Goal: Transaction & Acquisition: Purchase product/service

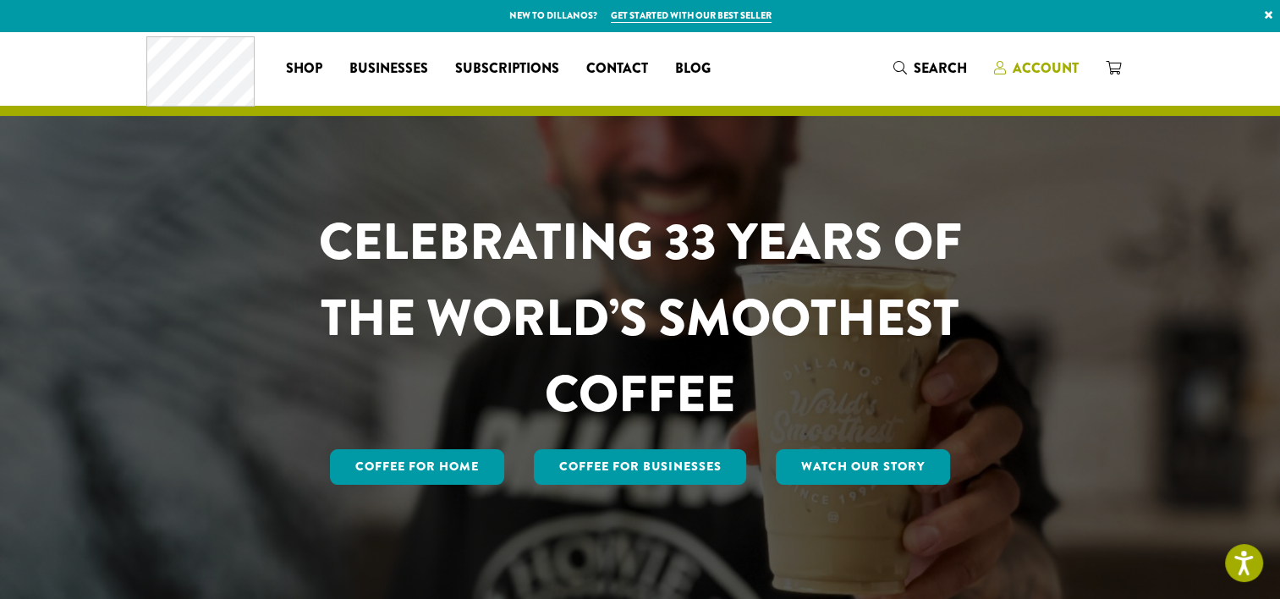
click at [1024, 61] on span "Account" at bounding box center [1046, 67] width 66 height 19
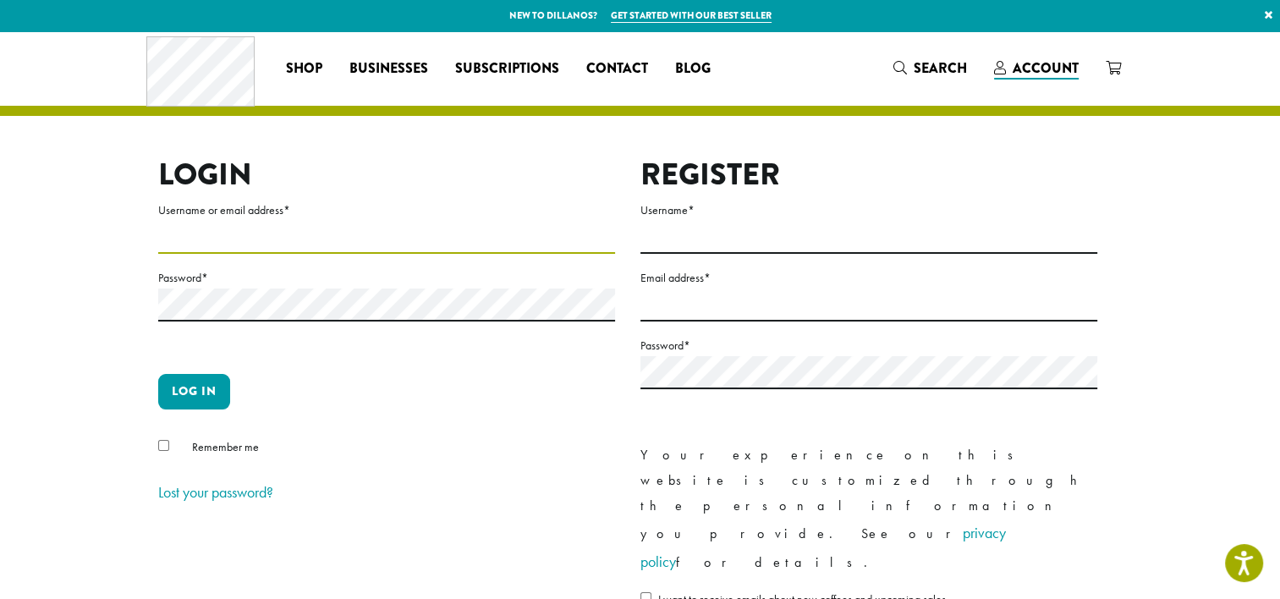
click at [420, 252] on input "Username or email address *" at bounding box center [386, 237] width 457 height 33
type input "**********"
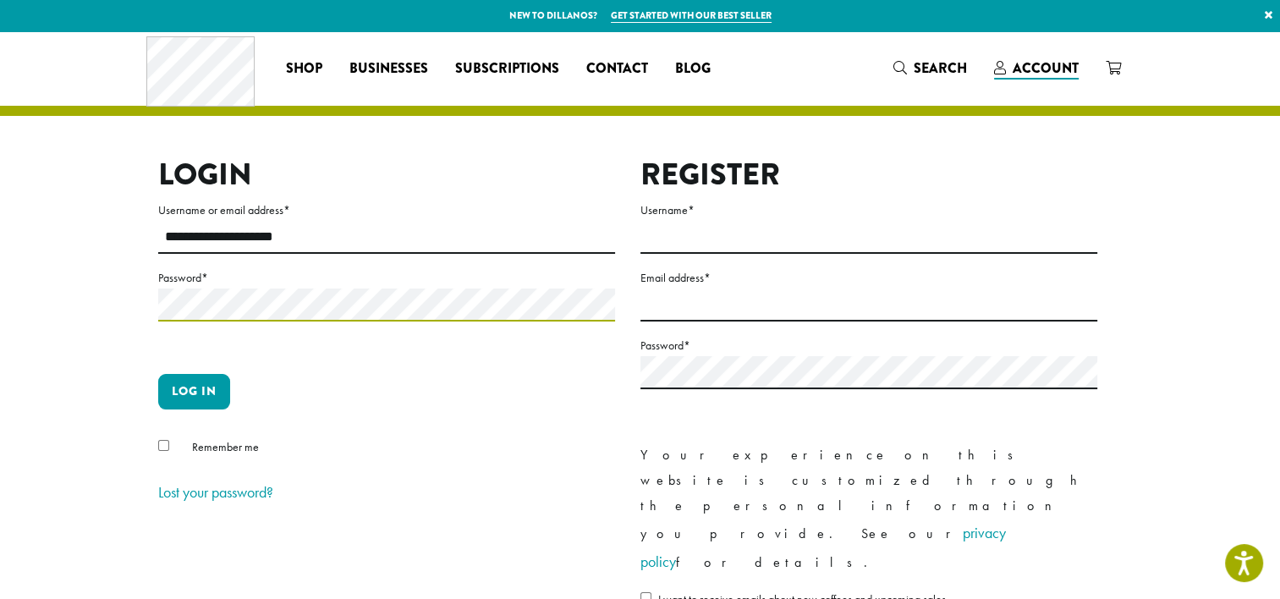
click at [158, 374] on button "Log in" at bounding box center [194, 392] width 72 height 36
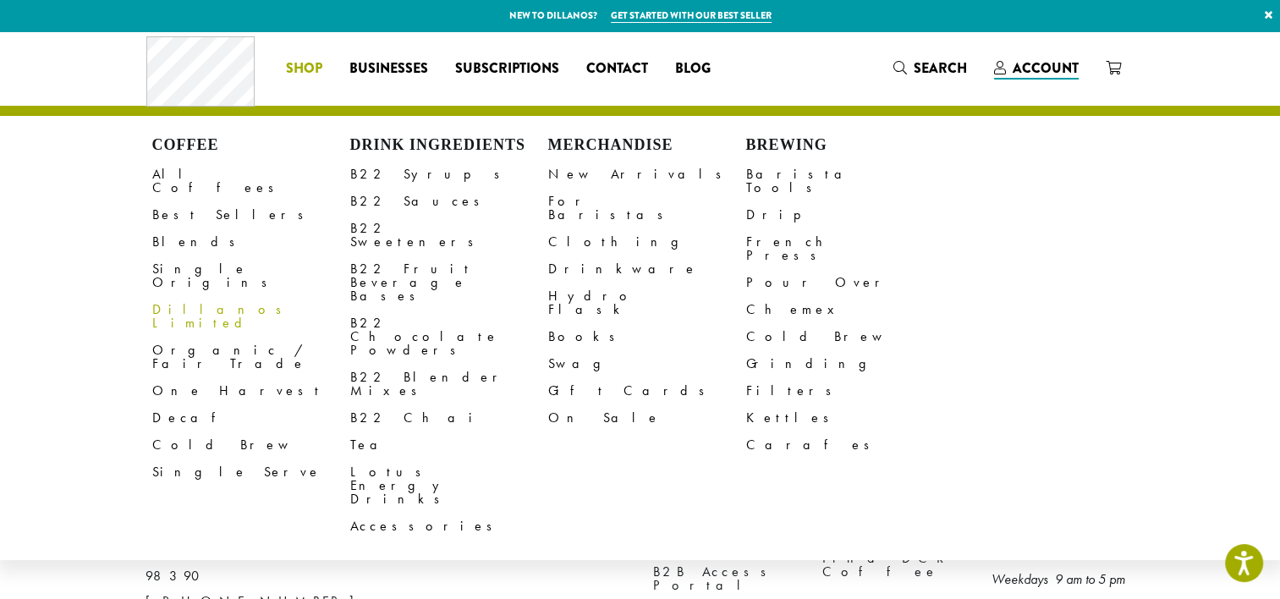
click at [316, 73] on span "Shop" at bounding box center [304, 68] width 36 height 21
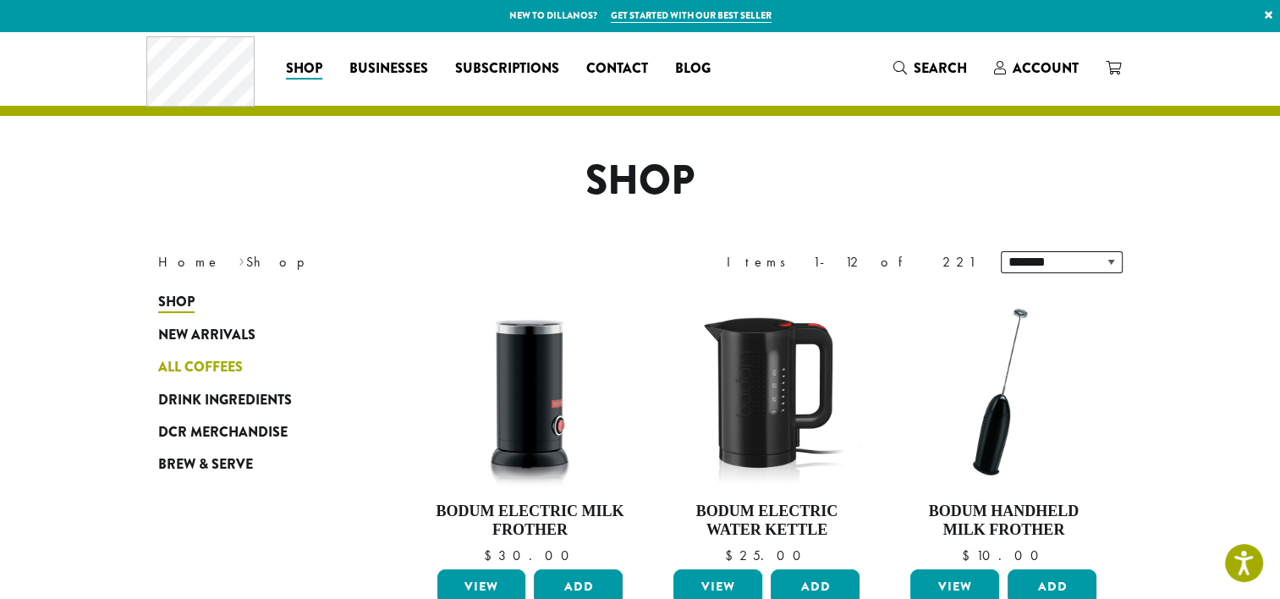
click at [208, 360] on span "All Coffees" at bounding box center [200, 367] width 85 height 21
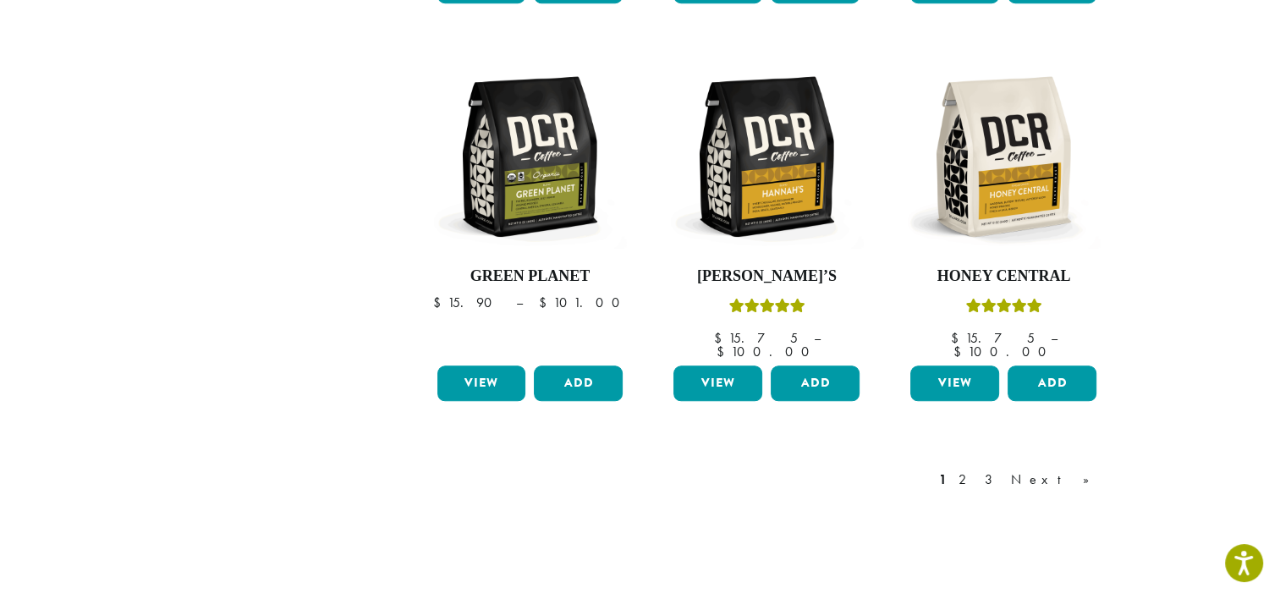
scroll to position [1473, 0]
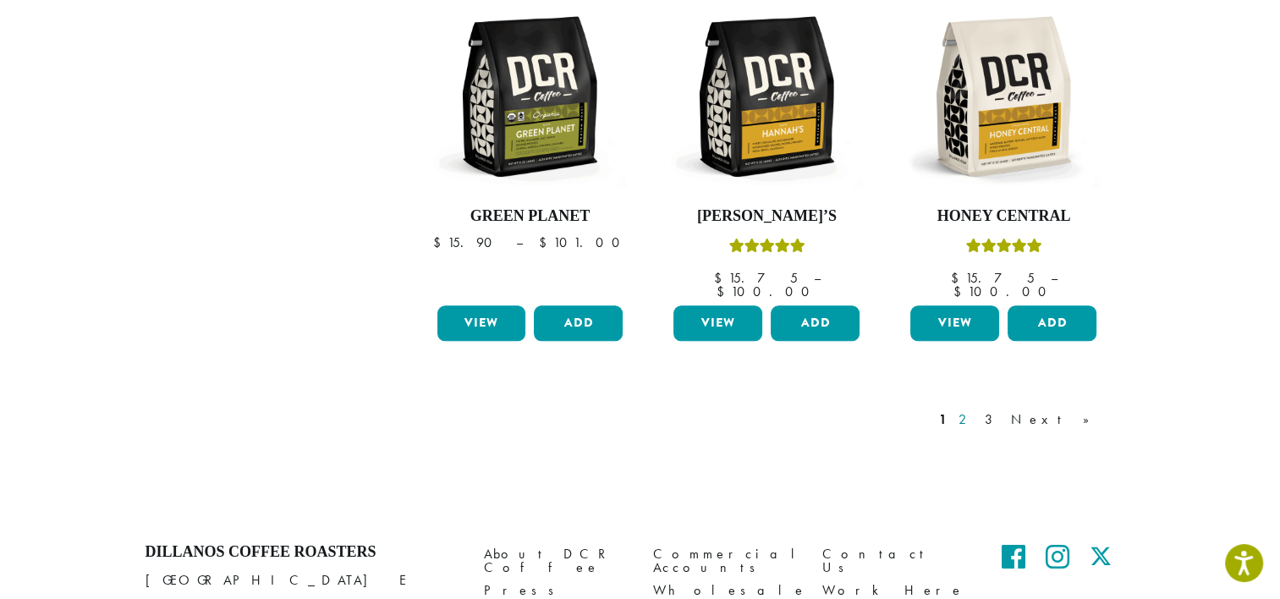
click at [976, 409] on link "2" at bounding box center [965, 419] width 21 height 20
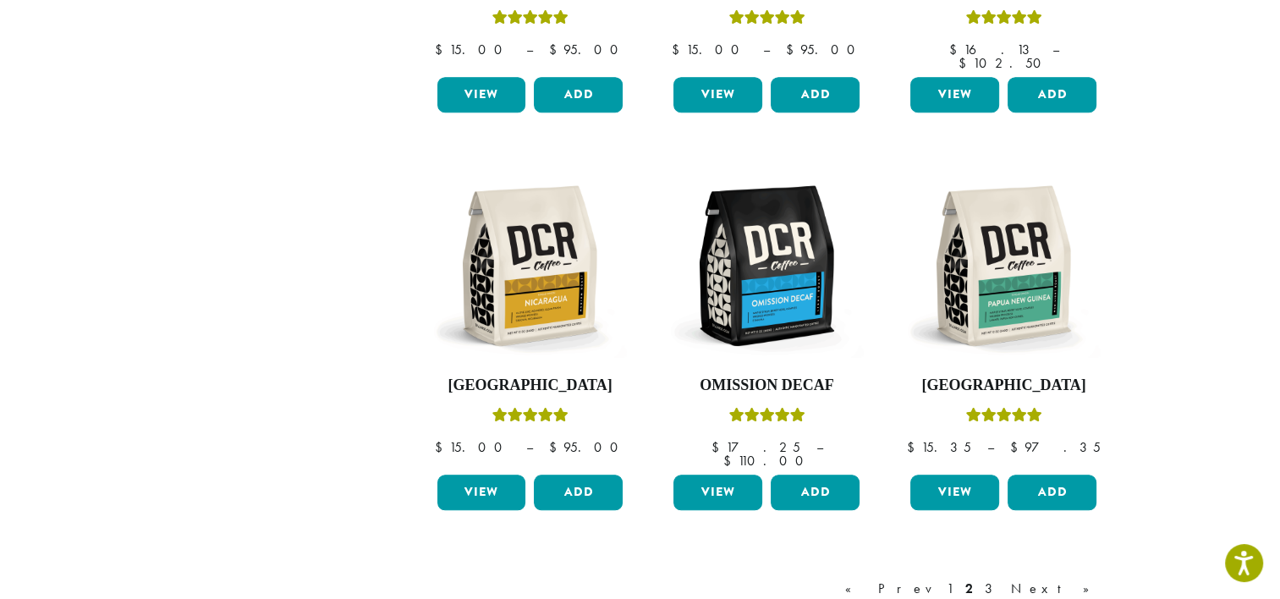
scroll to position [1347, 0]
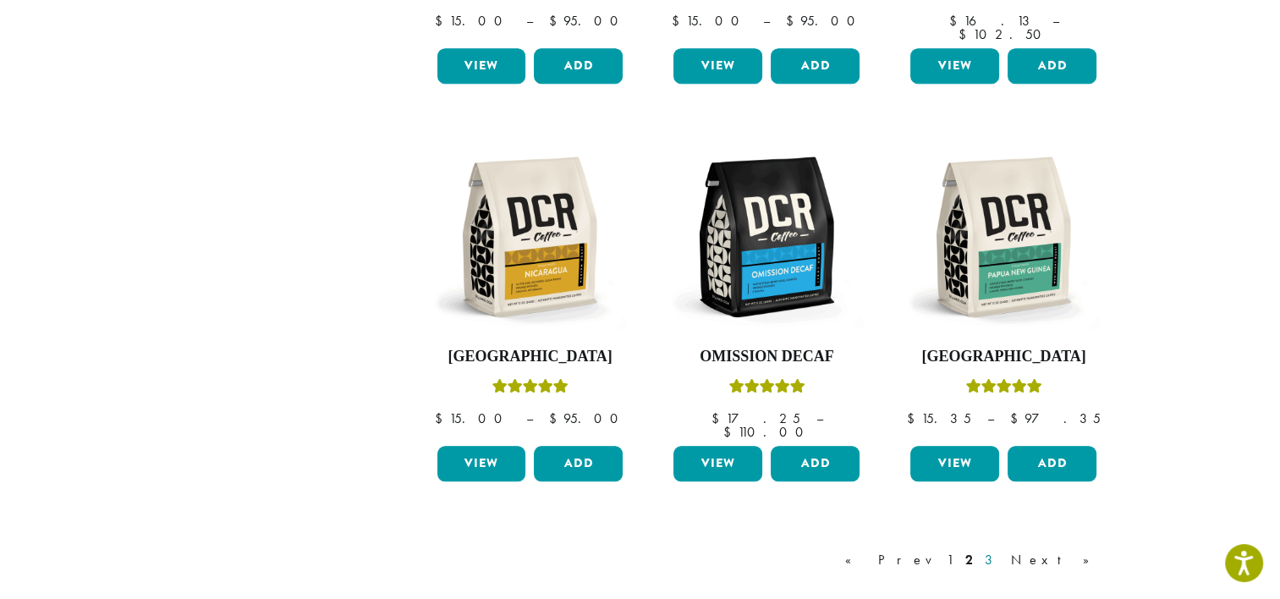
click at [1002, 550] on link "3" at bounding box center [991, 560] width 21 height 20
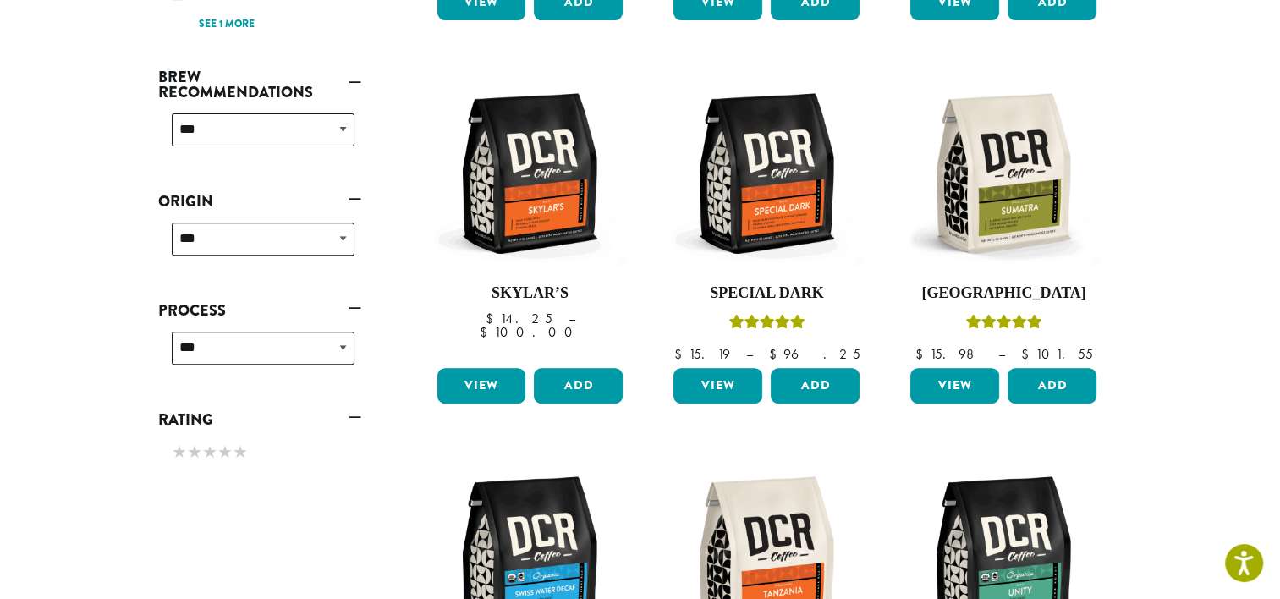
scroll to position [611, 0]
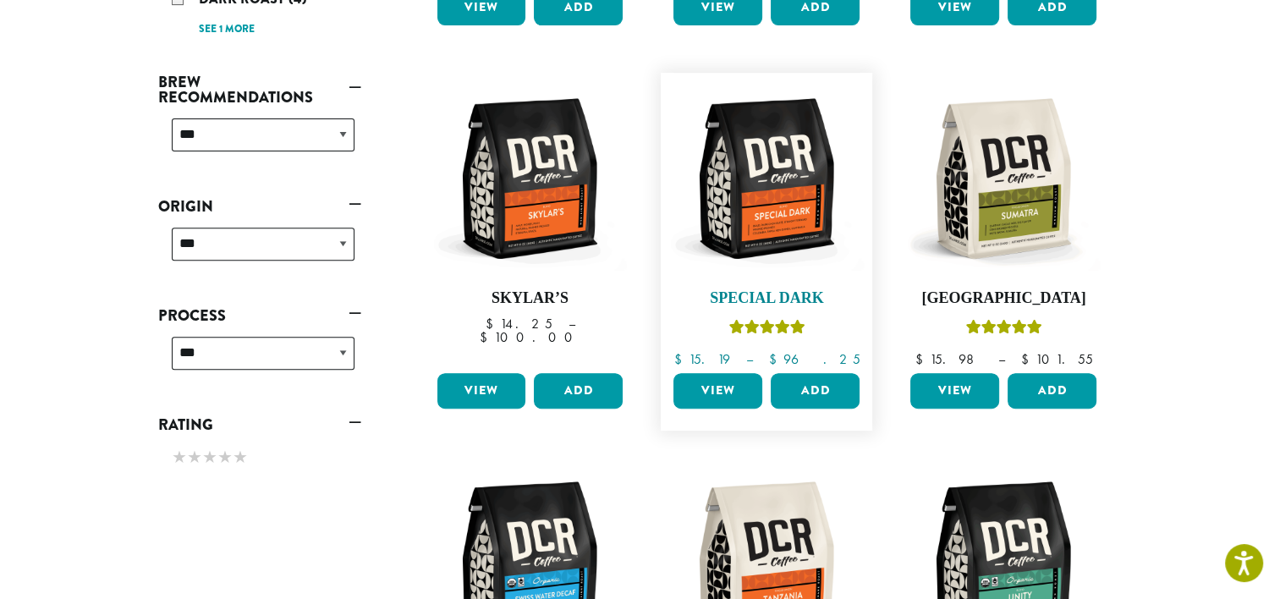
click at [771, 289] on h4 "Special Dark" at bounding box center [766, 298] width 195 height 19
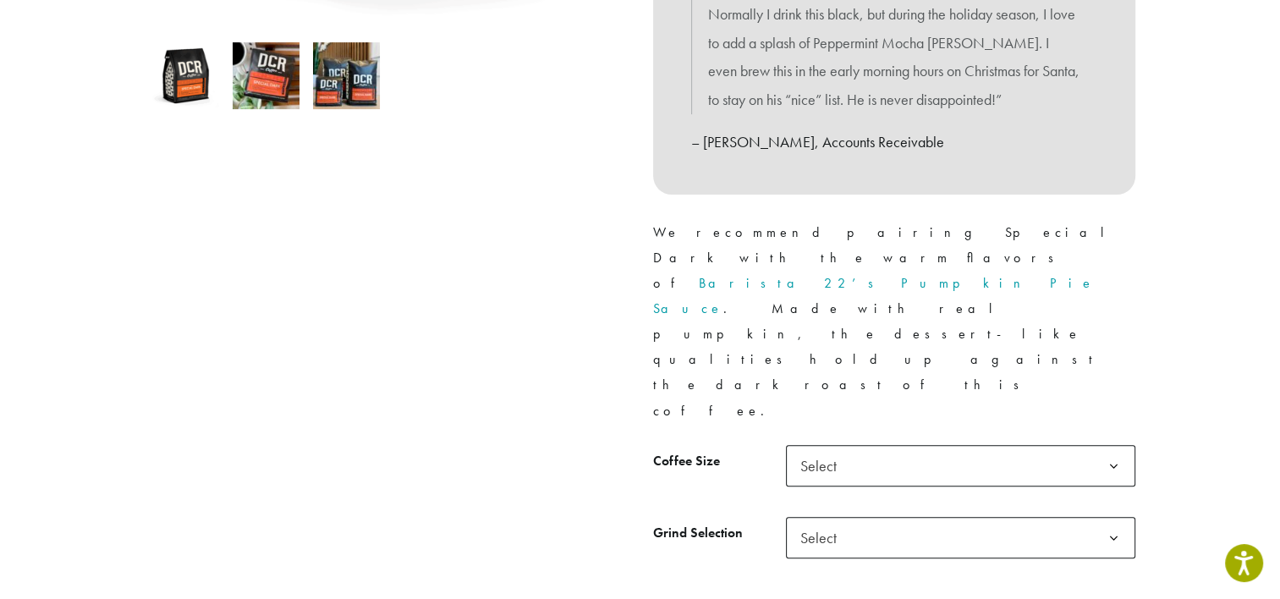
scroll to position [670, 0]
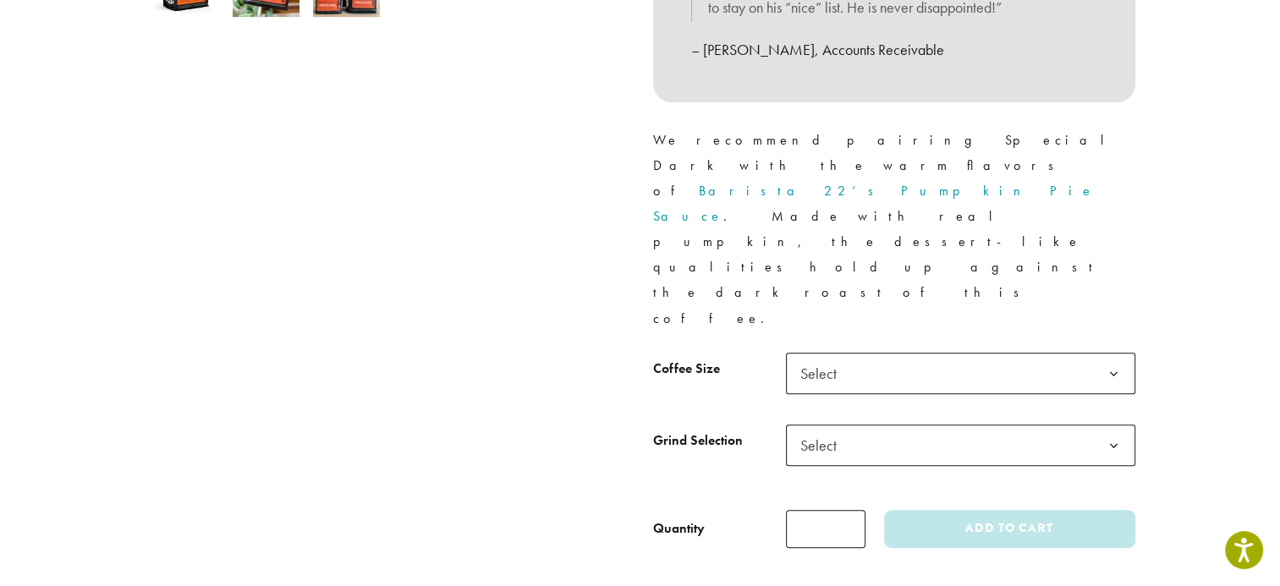
click at [1112, 354] on b at bounding box center [1113, 374] width 41 height 41
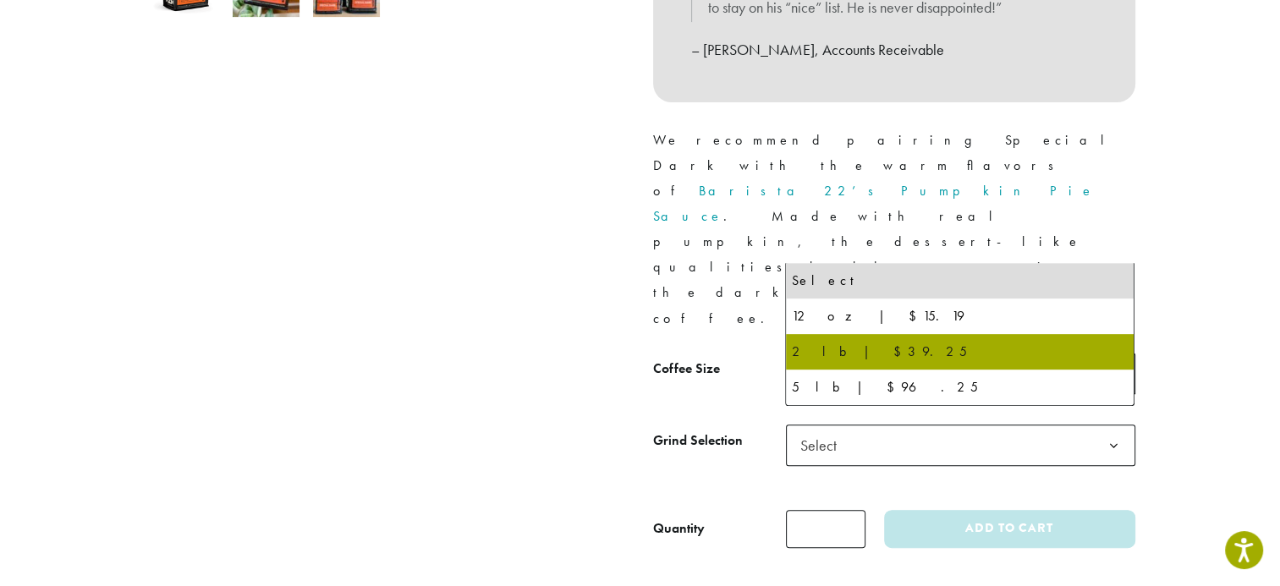
drag, startPoint x: 1080, startPoint y: 339, endPoint x: 1073, endPoint y: 348, distance: 12.0
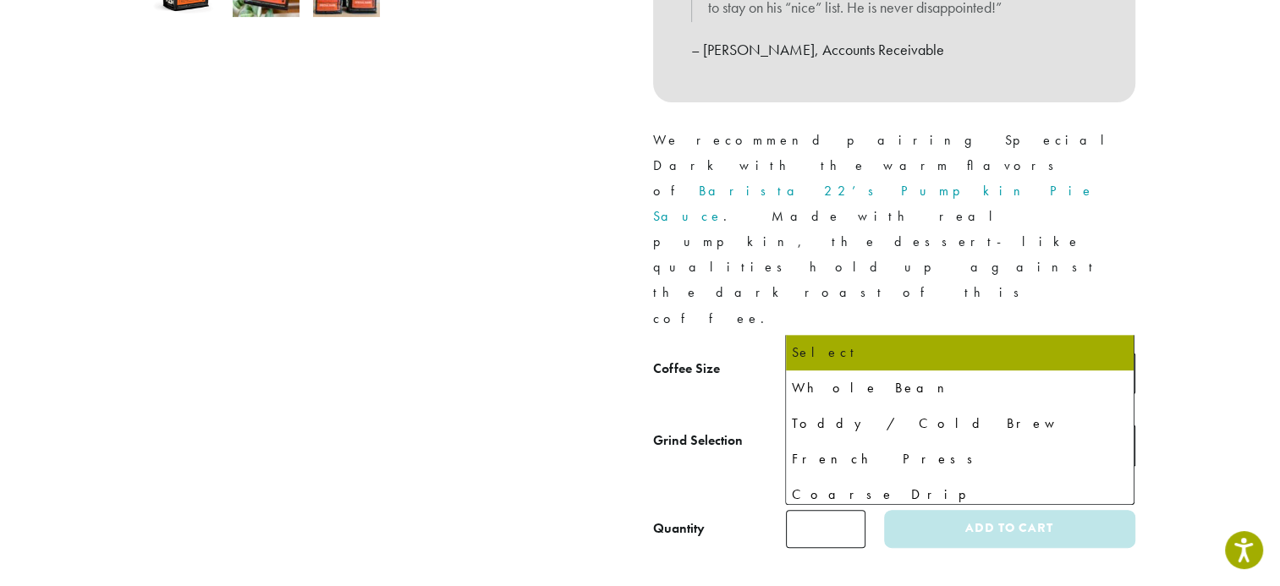
click at [1089, 425] on span "Select" at bounding box center [960, 445] width 349 height 41
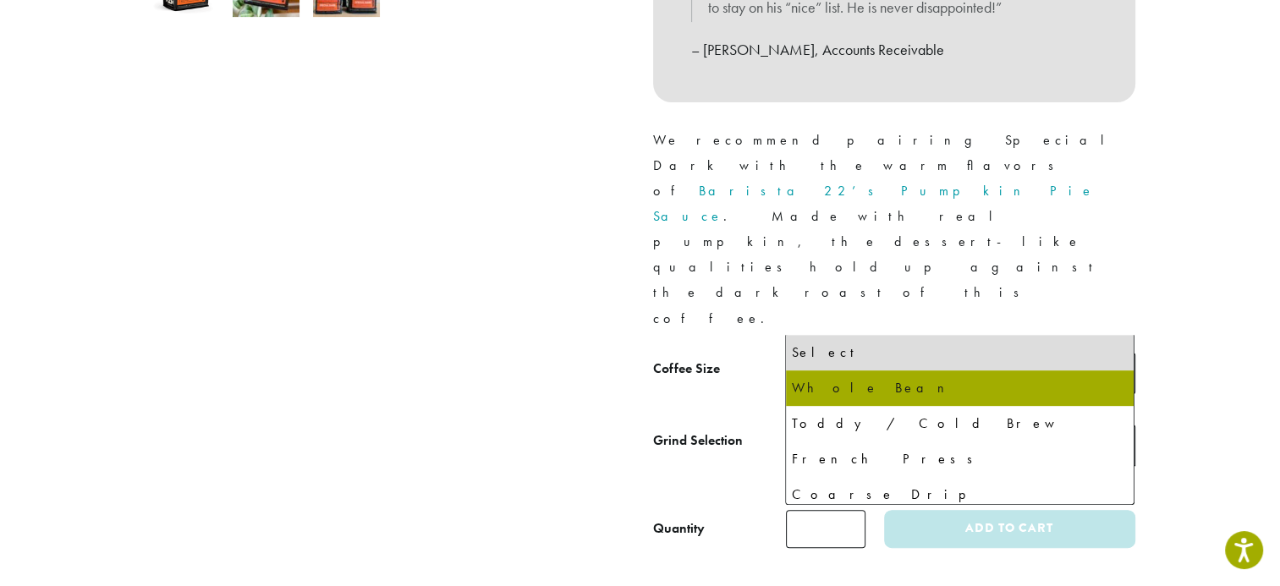
select select "**********"
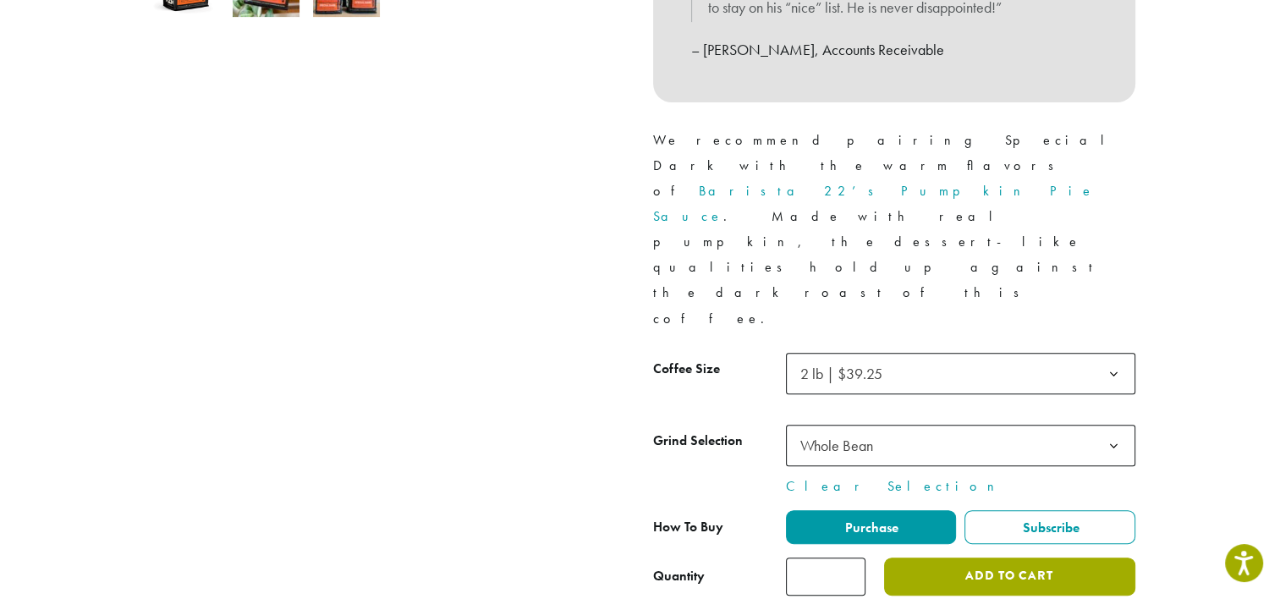
click at [934, 557] on button "Add to cart" at bounding box center [1009, 576] width 250 height 38
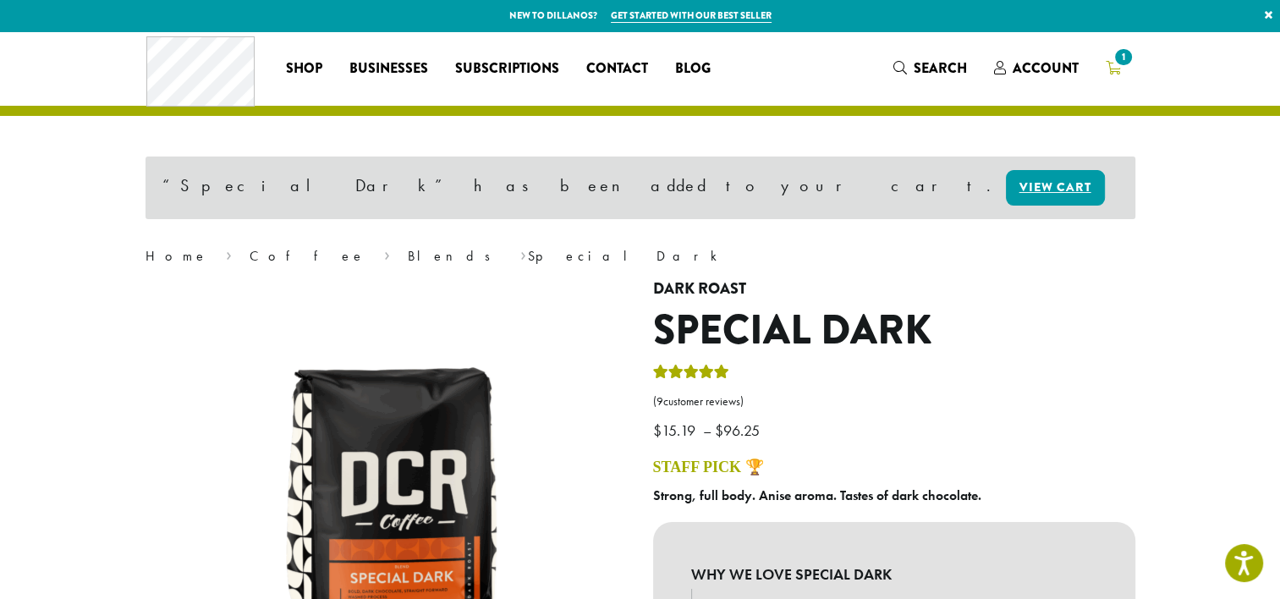
click at [1116, 67] on icon "1" at bounding box center [1113, 68] width 15 height 14
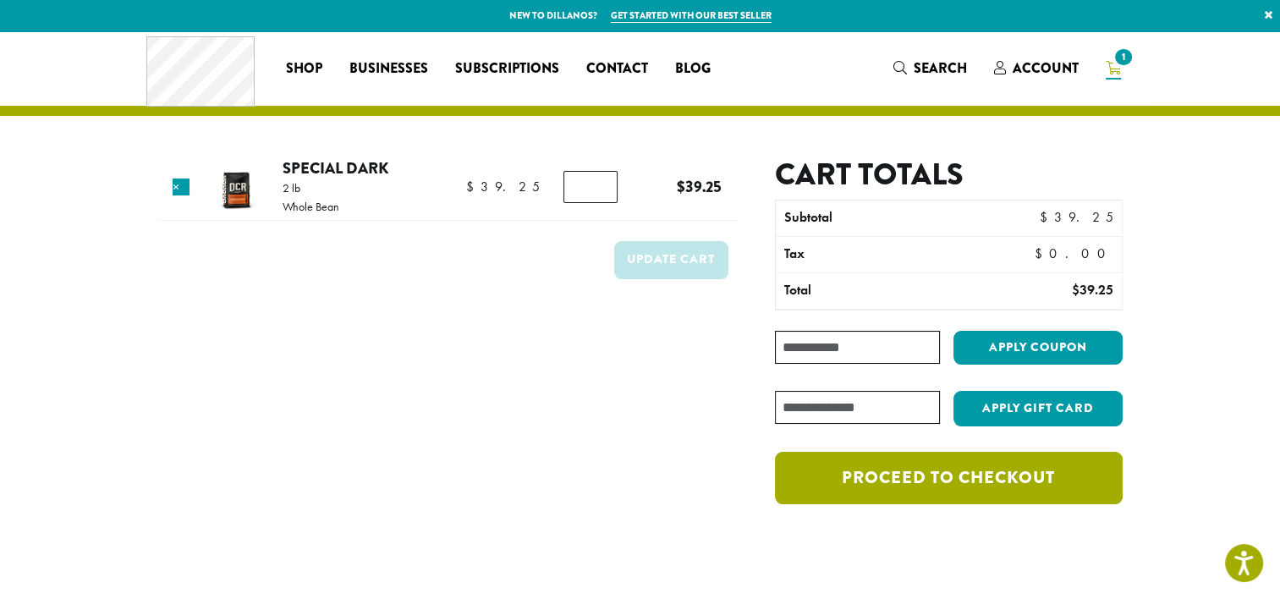
click at [934, 487] on link "Proceed to checkout" at bounding box center [948, 478] width 347 height 52
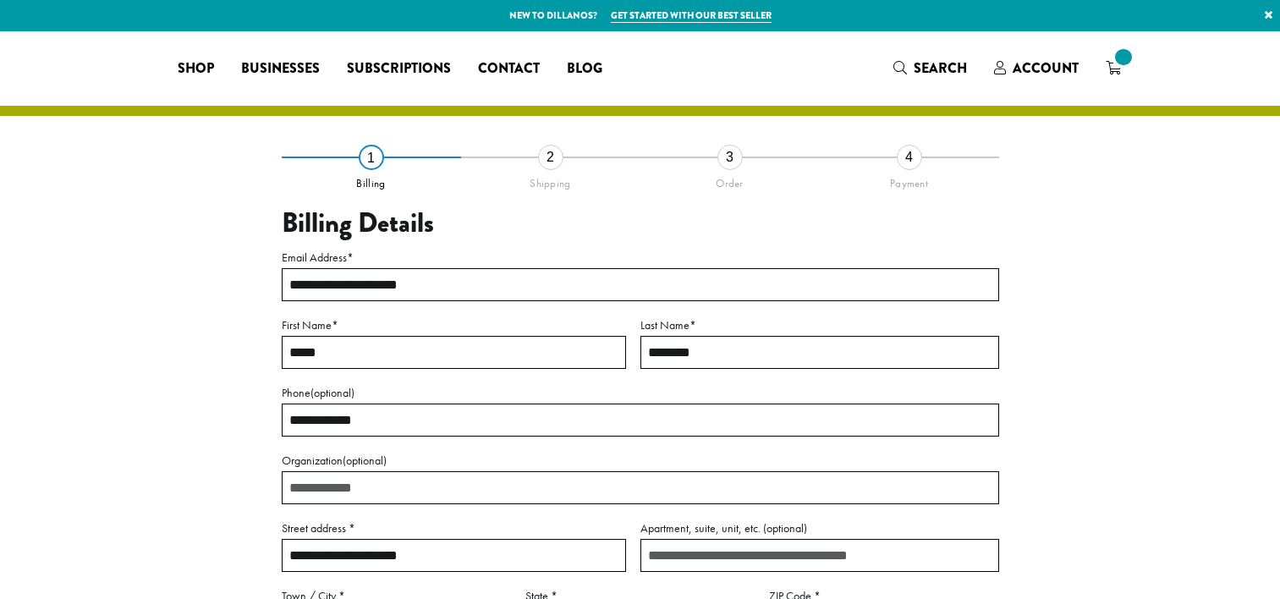
select select "**"
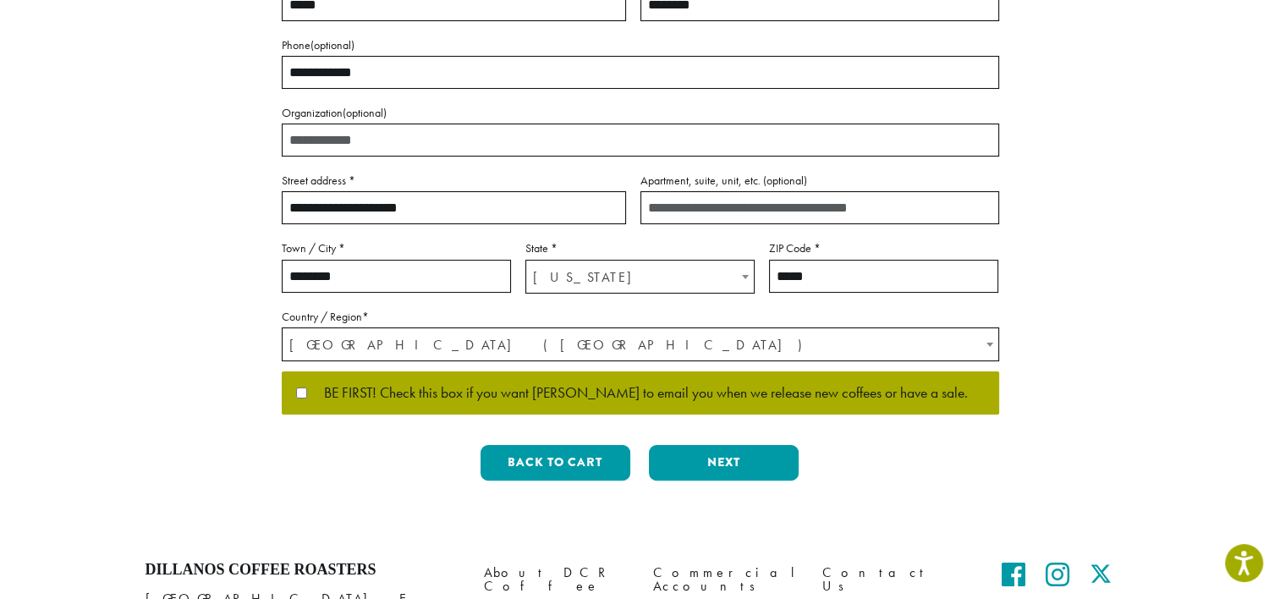
scroll to position [353, 0]
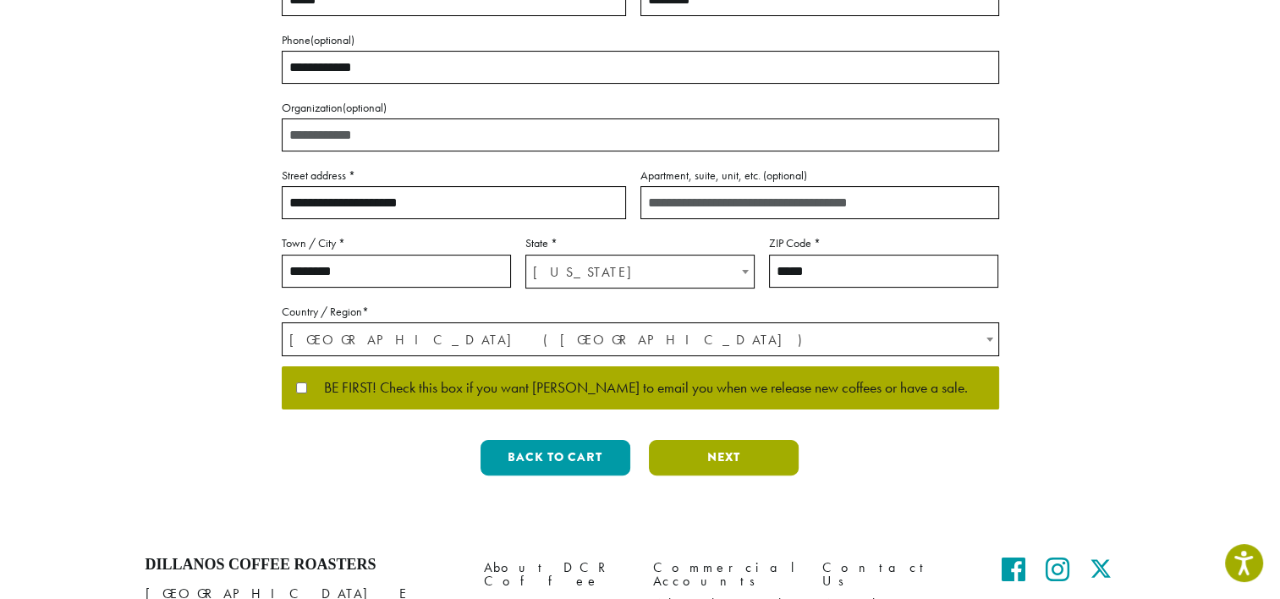
click at [694, 473] on button "Next" at bounding box center [724, 458] width 150 height 36
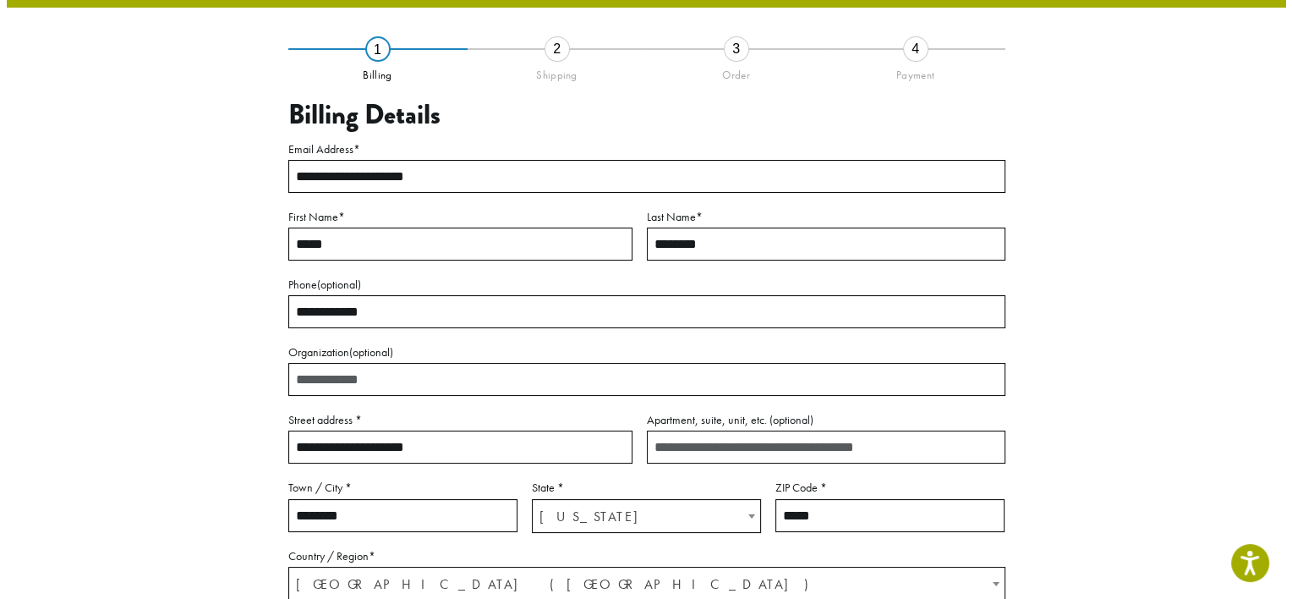
scroll to position [96, 0]
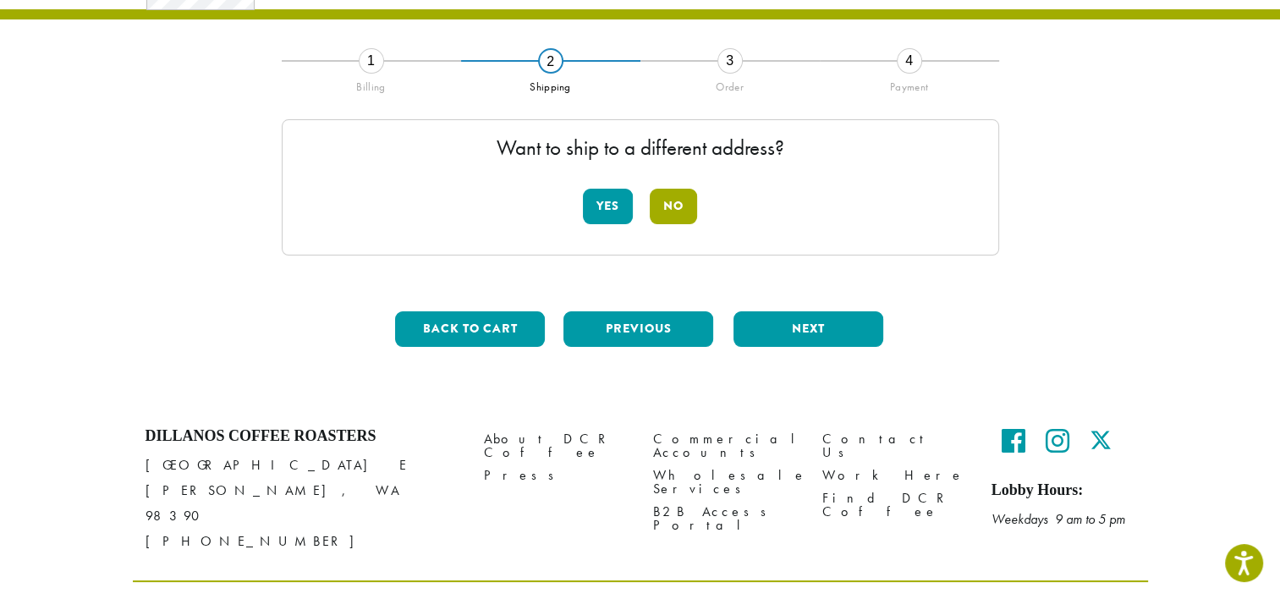
click at [676, 206] on button "No" at bounding box center [673, 207] width 47 height 36
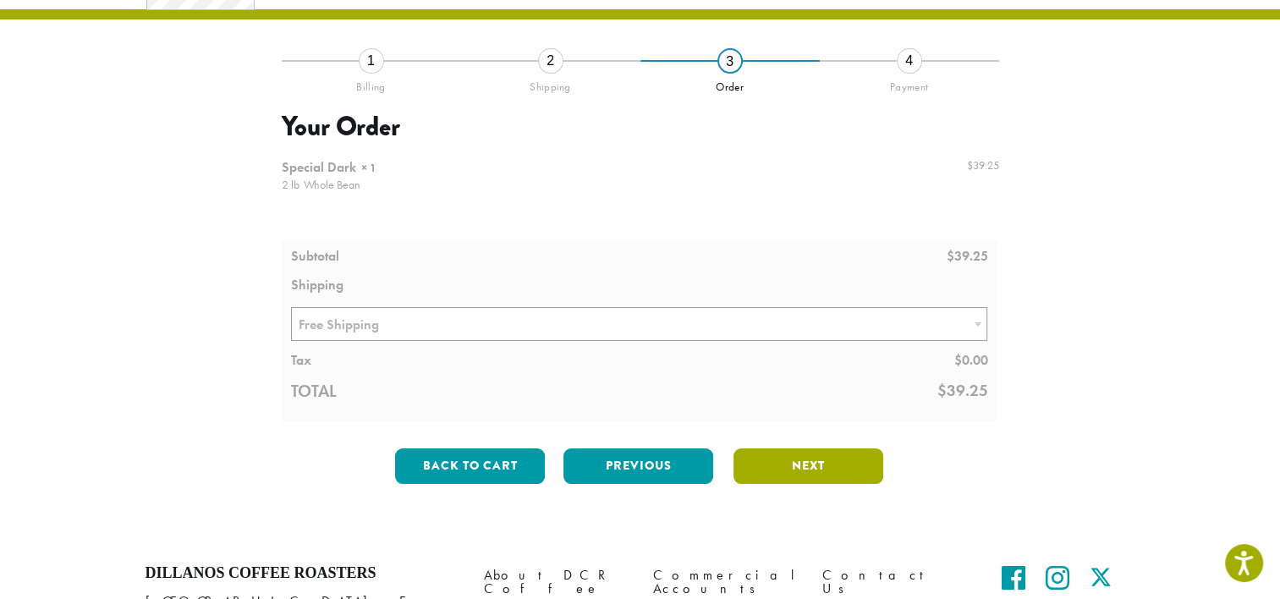
click at [788, 461] on button "Next" at bounding box center [808, 466] width 150 height 36
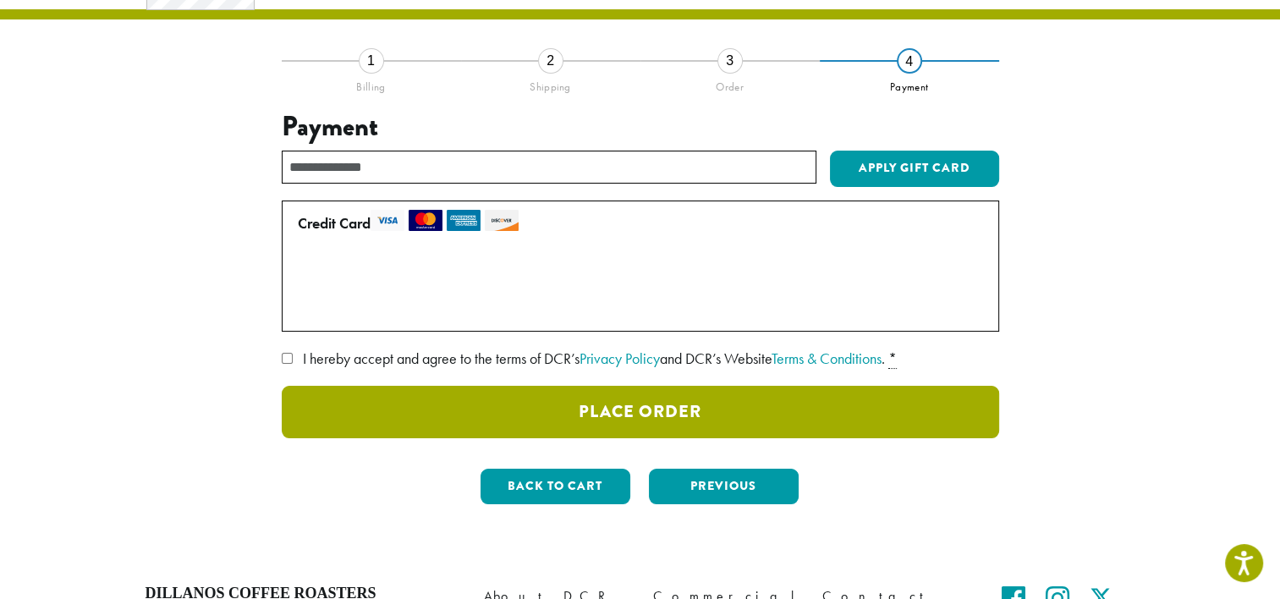
click at [730, 427] on button "Place Order" at bounding box center [640, 412] width 717 height 52
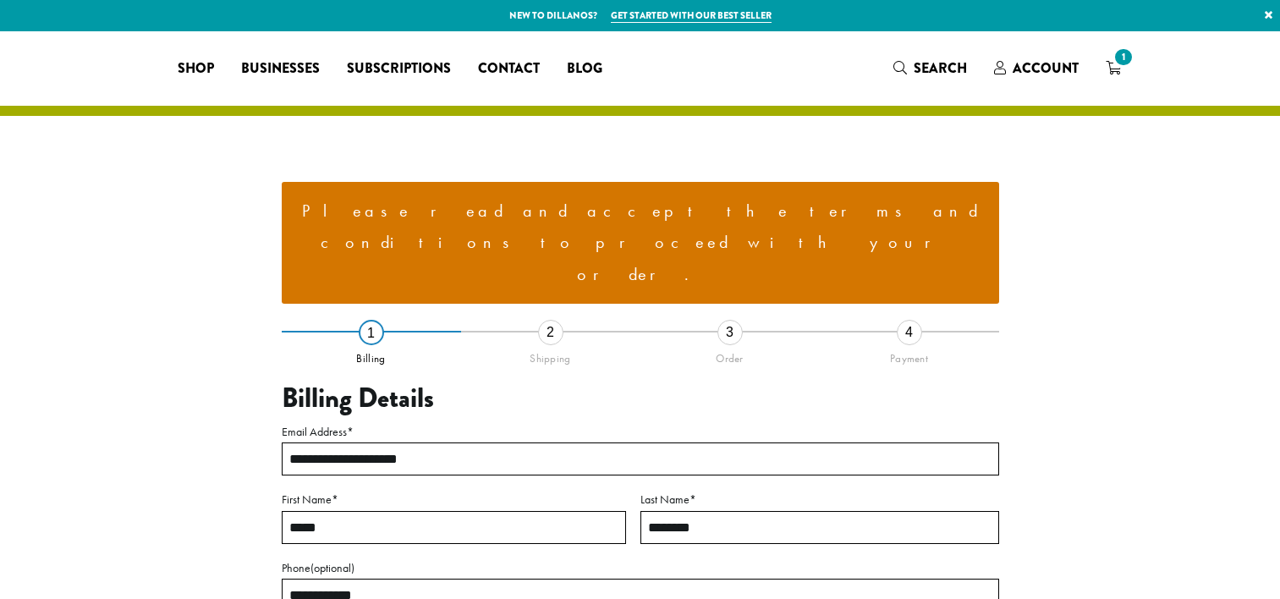
select select "**"
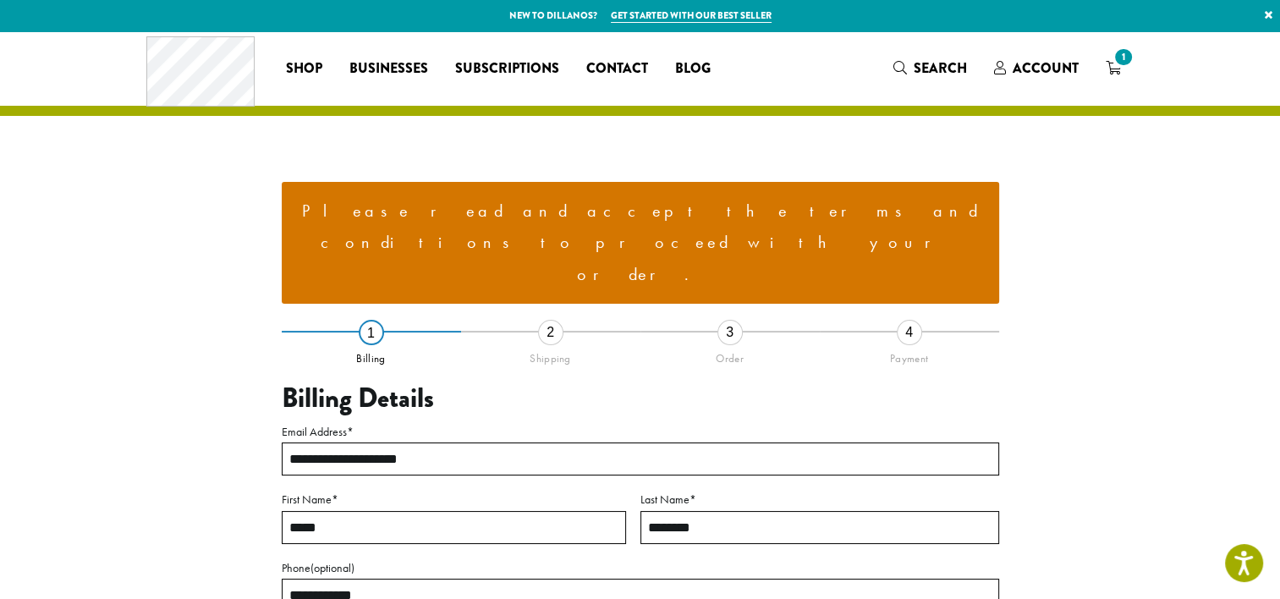
scroll to position [610, 0]
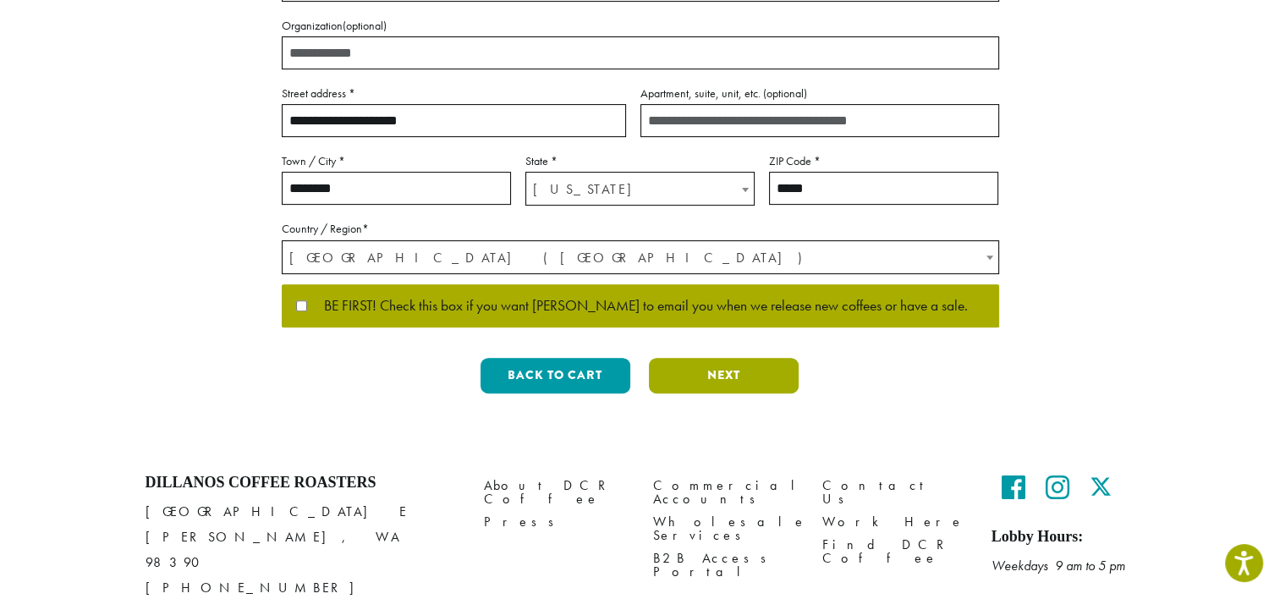
click at [683, 358] on button "Next" at bounding box center [724, 376] width 150 height 36
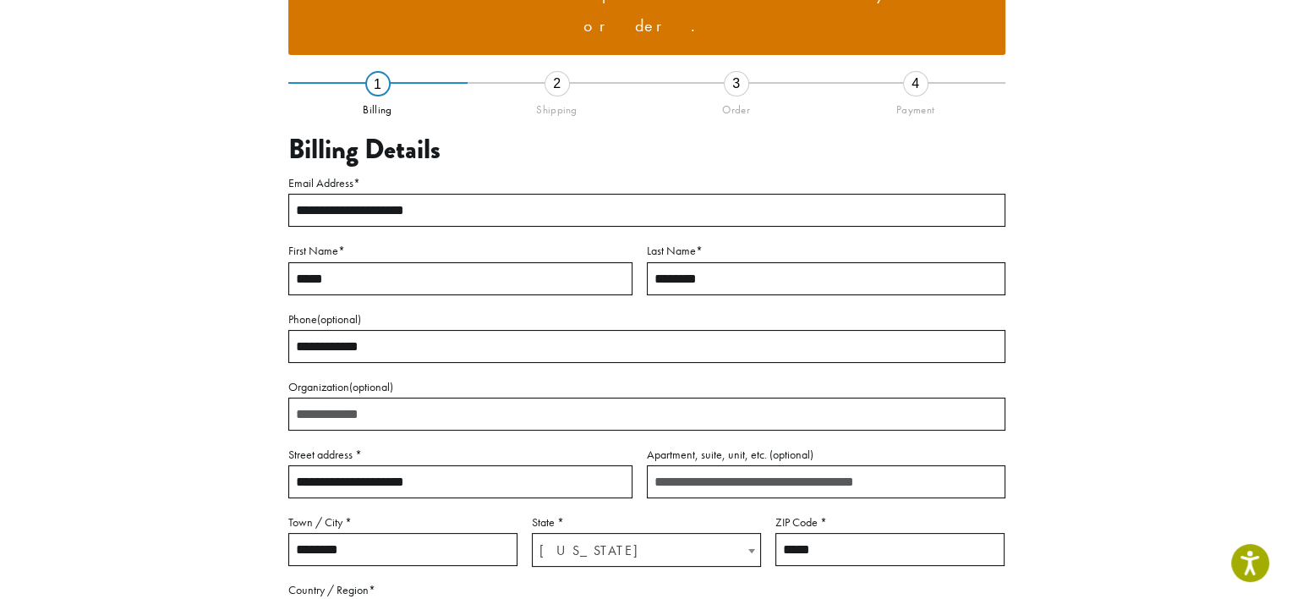
scroll to position [208, 0]
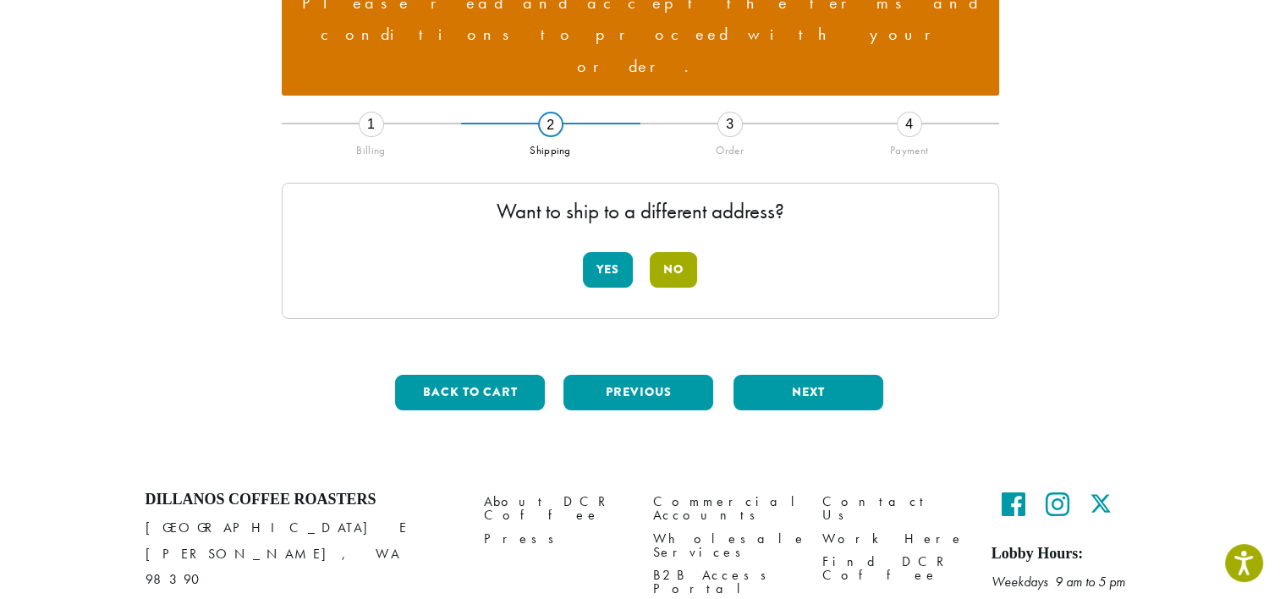
click at [660, 252] on button "No" at bounding box center [673, 270] width 47 height 36
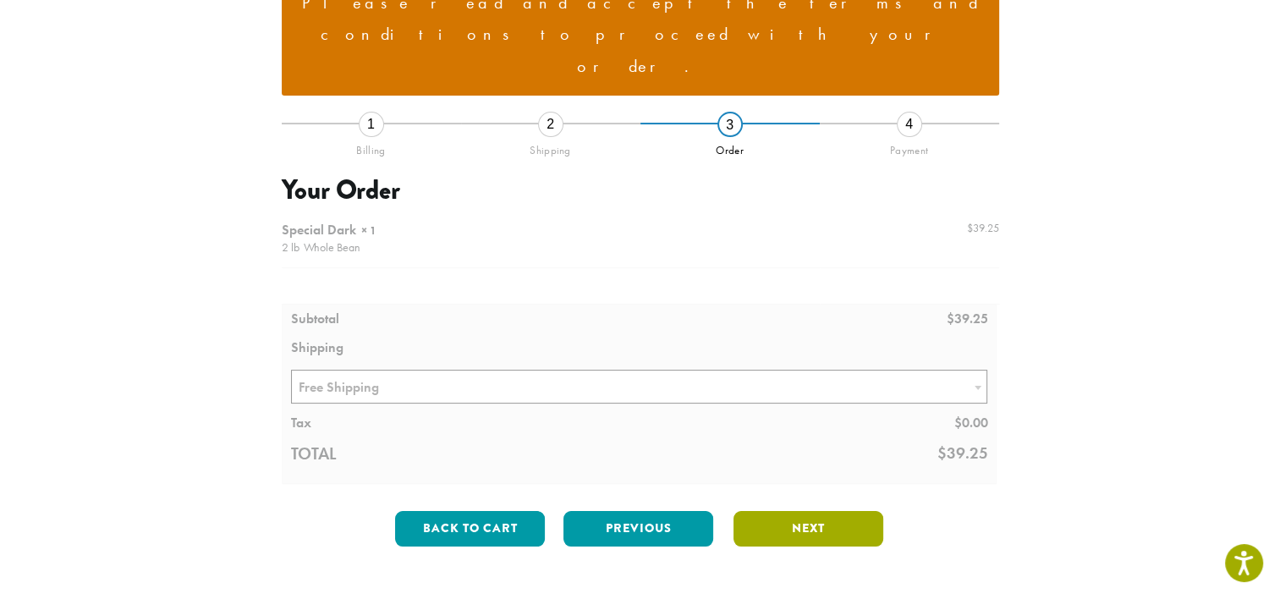
click at [781, 511] on button "Next" at bounding box center [808, 529] width 150 height 36
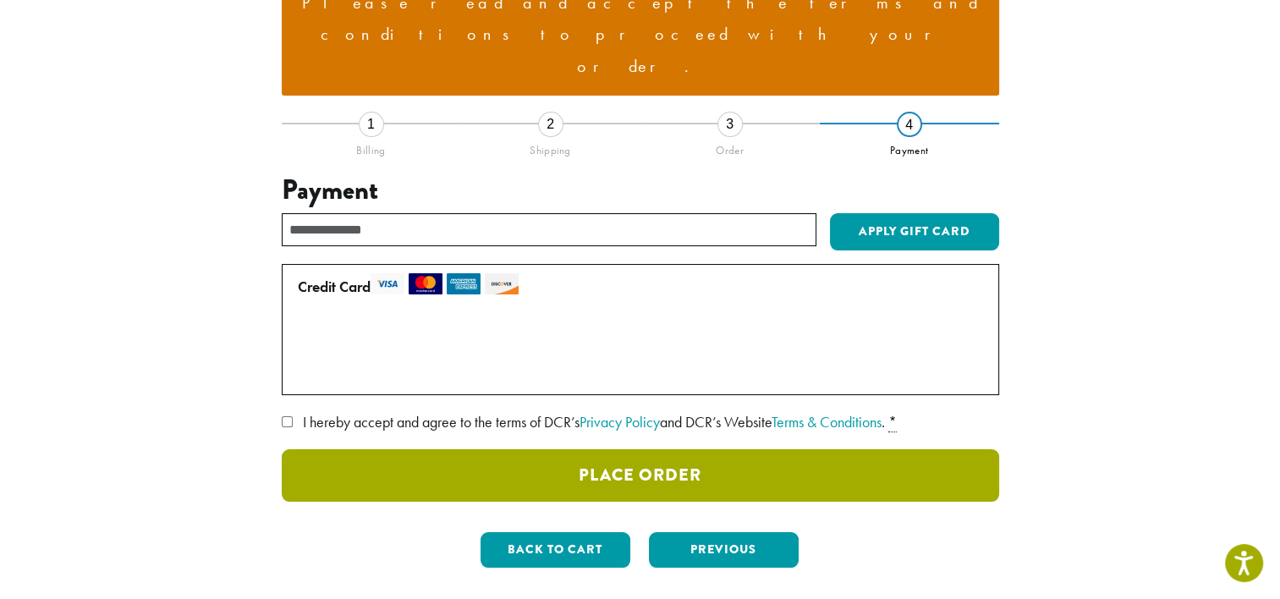
click at [688, 449] on button "Place Order" at bounding box center [640, 475] width 717 height 52
